Goal: Task Accomplishment & Management: Use online tool/utility

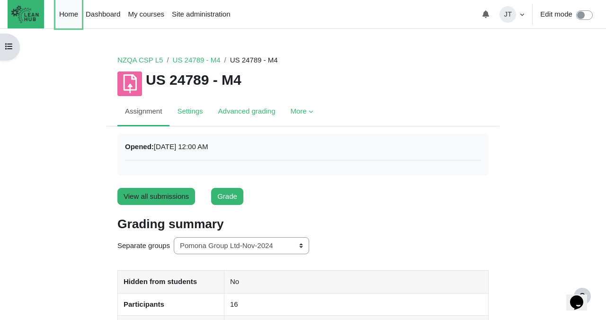
click at [67, 10] on link "Home" at bounding box center [68, 14] width 27 height 28
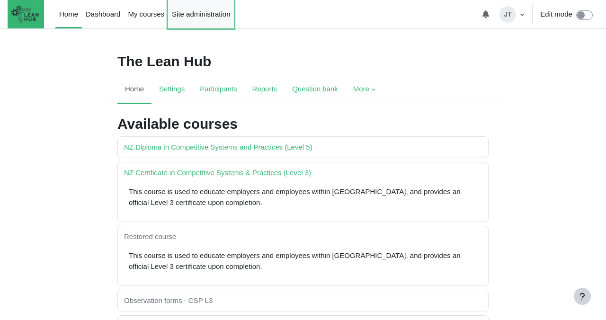
click at [205, 17] on link "Site administration" at bounding box center [201, 14] width 66 height 28
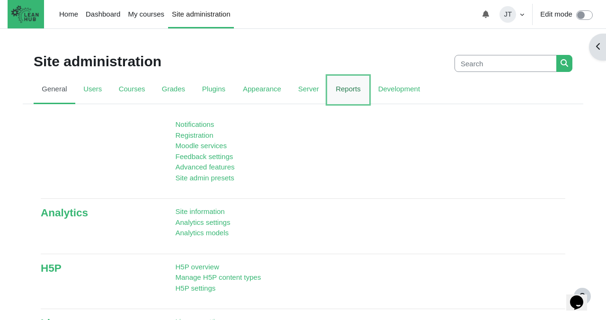
click at [350, 91] on link "Reports" at bounding box center [348, 90] width 42 height 28
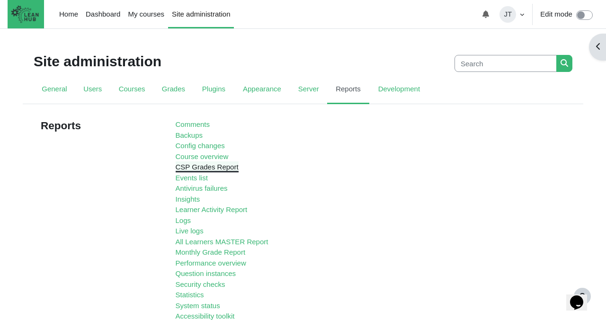
click at [203, 167] on link "CSP Grades Report" at bounding box center [207, 167] width 63 height 8
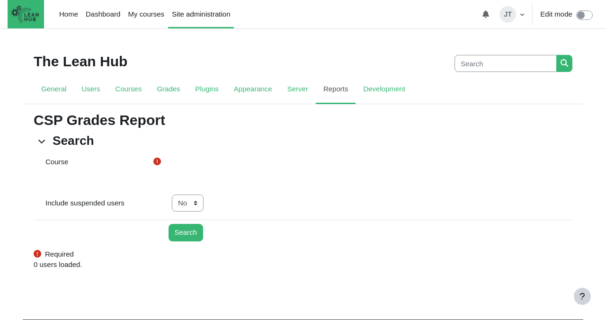
select select "1"
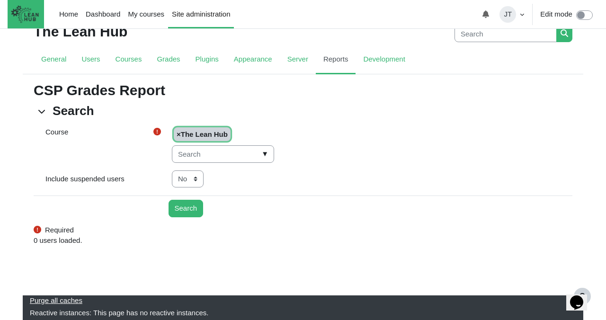
scroll to position [30, 0]
click at [232, 155] on input "Course" at bounding box center [223, 154] width 102 height 18
click at [283, 187] on div "No Yes" at bounding box center [372, 180] width 415 height 18
click at [183, 210] on input "Search" at bounding box center [186, 209] width 35 height 18
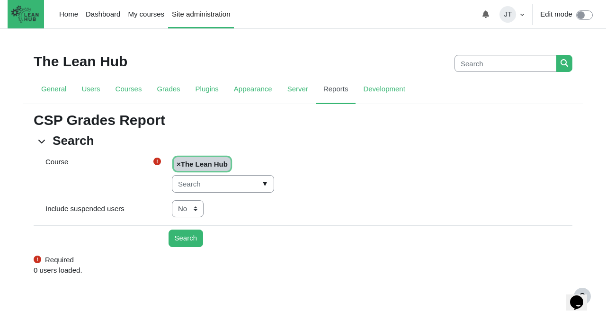
scroll to position [30, 0]
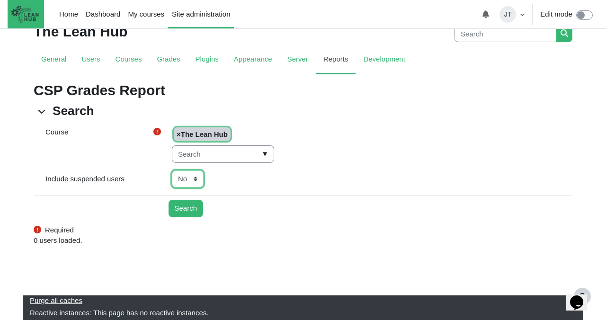
click at [189, 180] on select "No Yes" at bounding box center [188, 180] width 32 height 18
click at [260, 153] on span "▼" at bounding box center [265, 154] width 11 height 15
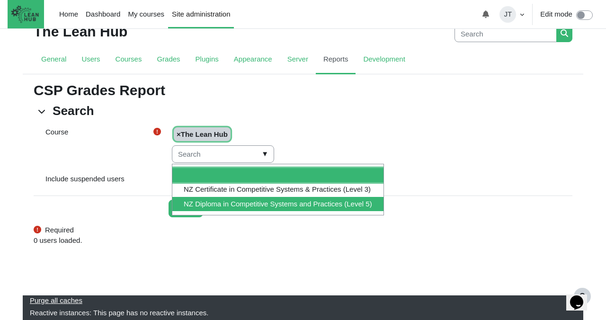
click at [241, 203] on li "NZ Diploma in Competitive Systems and Practices (Level 5)" at bounding box center [277, 204] width 211 height 15
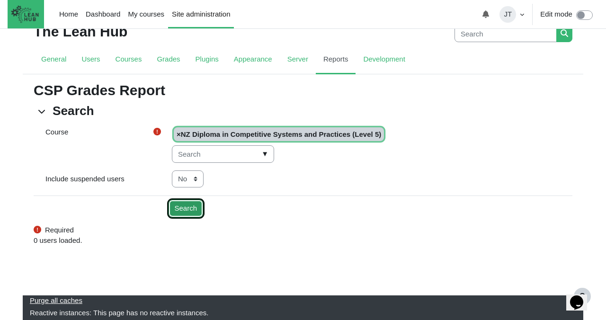
click at [181, 209] on input "Search" at bounding box center [186, 209] width 35 height 18
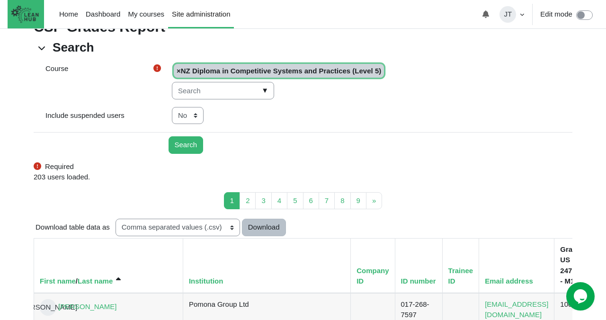
scroll to position [93, 0]
click at [269, 228] on button "Download" at bounding box center [264, 228] width 44 height 18
